Goal: Find specific page/section: Find specific page/section

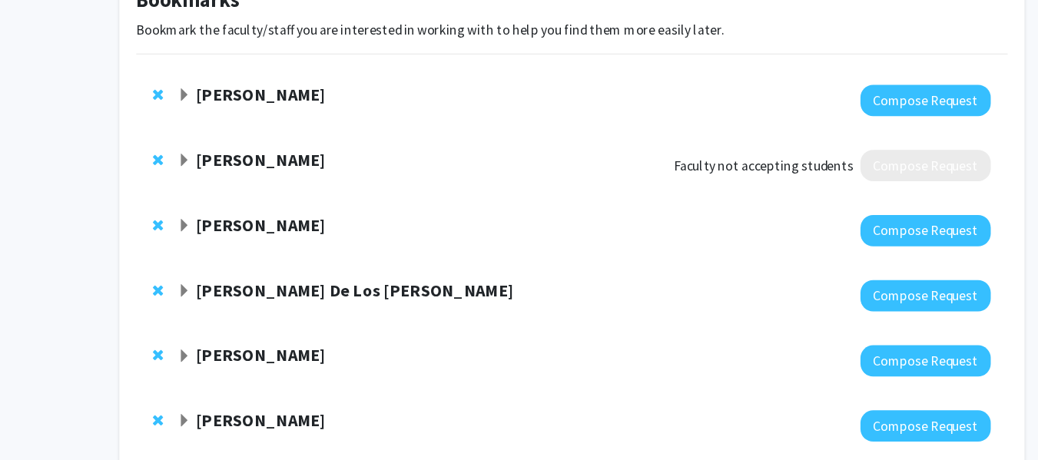
scroll to position [68, 0]
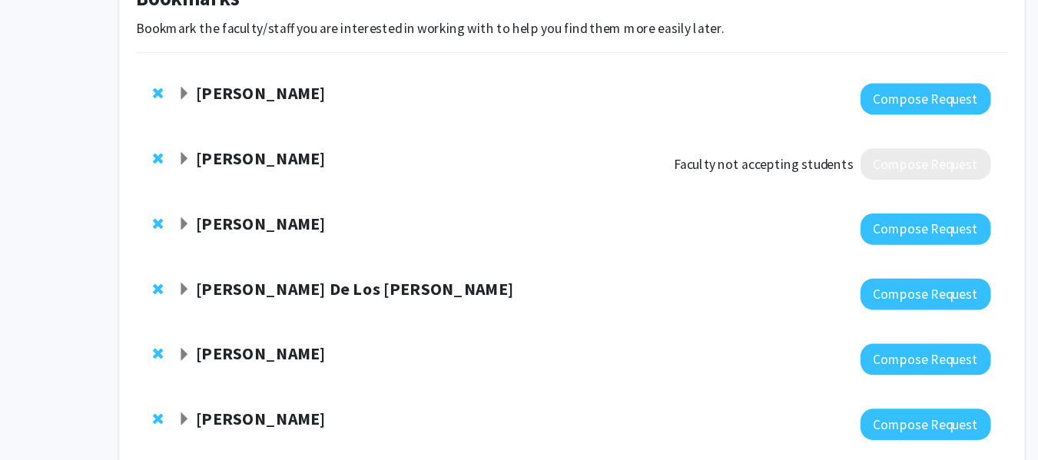
click at [167, 250] on span "Expand Jeremy Purcell Bookmark" at bounding box center [167, 245] width 12 height 12
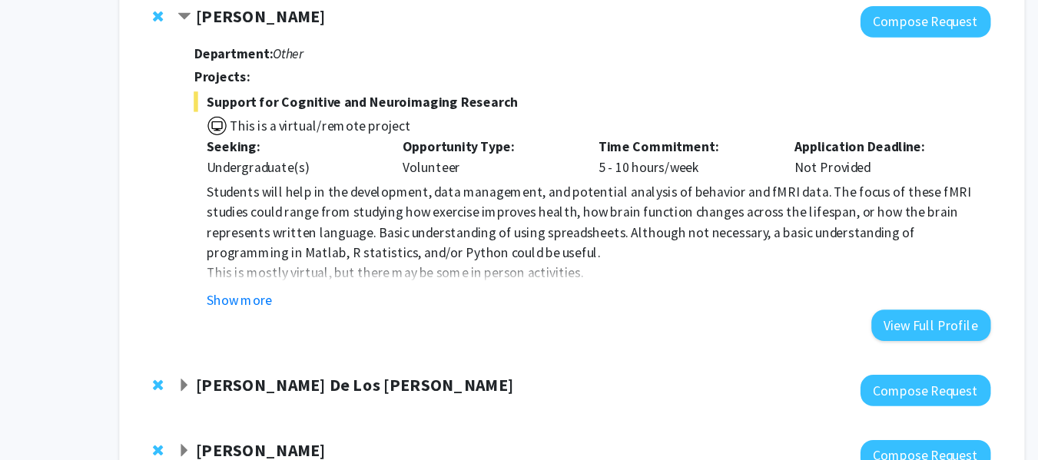
scroll to position [257, 0]
click at [227, 313] on button "Show more" at bounding box center [216, 312] width 59 height 18
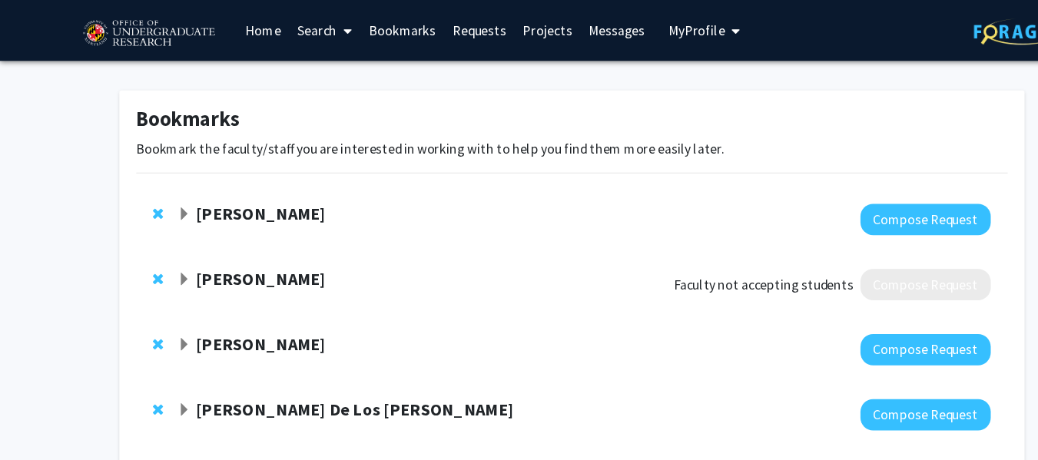
scroll to position [178, 0]
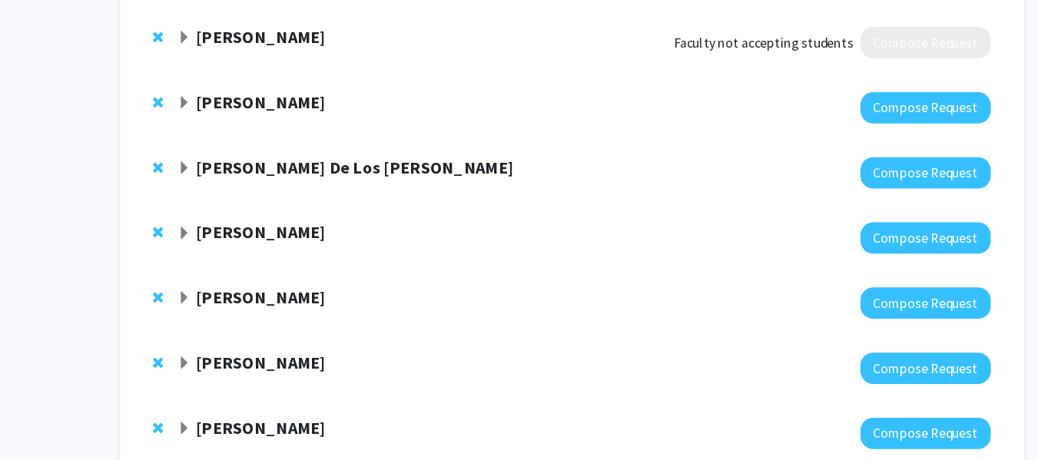
click at [174, 312] on div "[PERSON_NAME]" at bounding box center [327, 312] width 332 height 19
click at [167, 310] on span "Expand Joseph Dien Bookmark" at bounding box center [167, 313] width 12 height 12
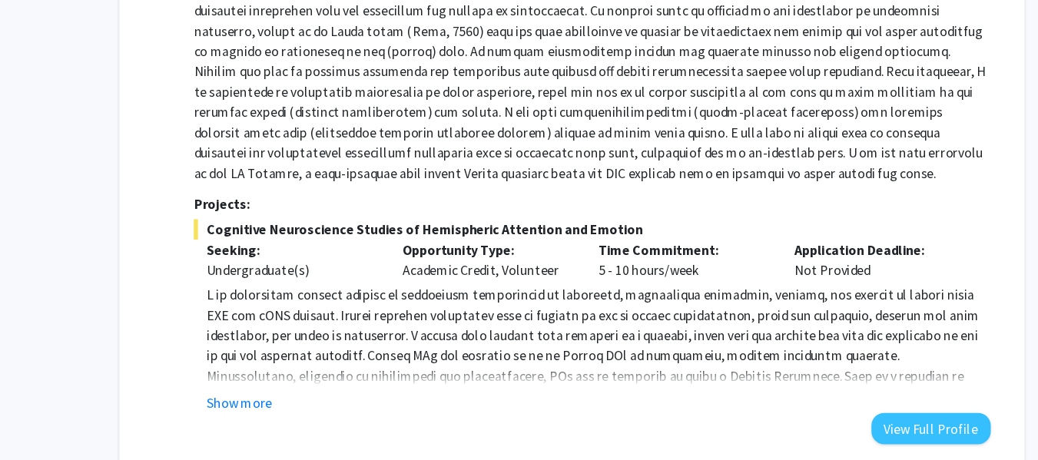
scroll to position [529, 0]
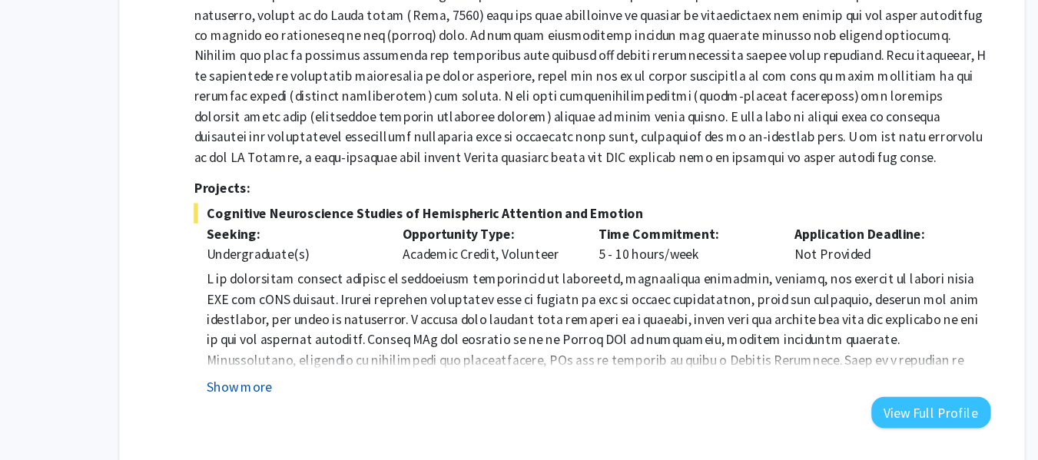
click at [222, 386] on button "Show more" at bounding box center [216, 392] width 59 height 18
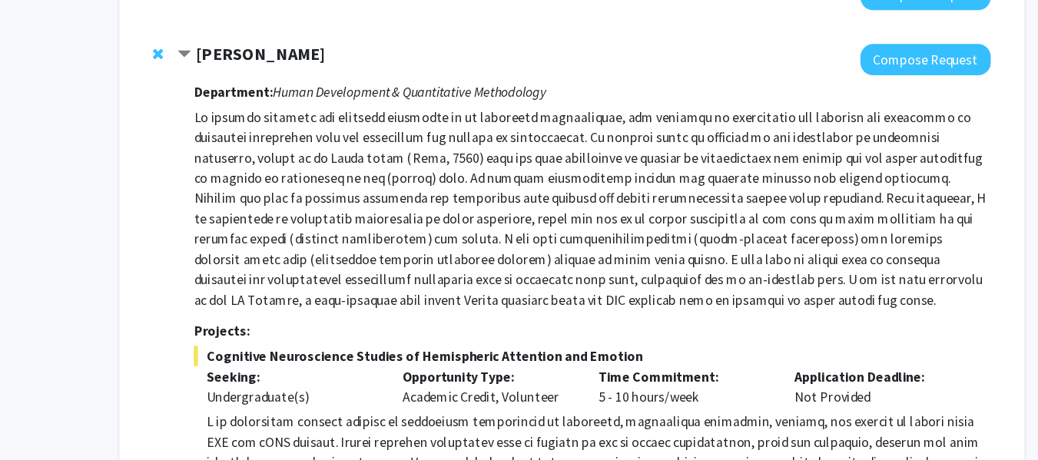
scroll to position [439, 0]
